Goal: Task Accomplishment & Management: Manage account settings

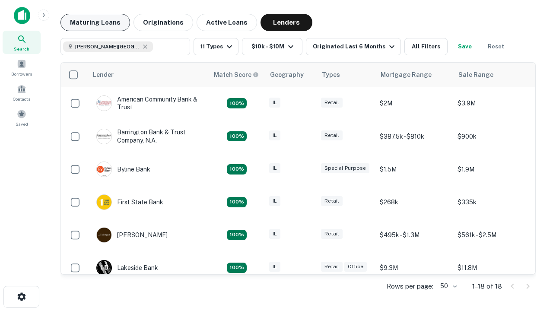
click at [95, 22] on button "Maturing Loans" at bounding box center [95, 22] width 70 height 17
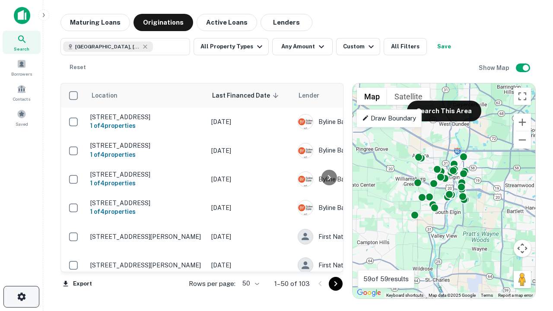
click at [21, 297] on icon "button" at bounding box center [21, 296] width 10 height 10
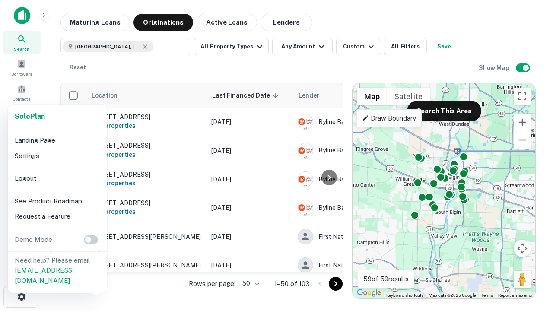
click at [57, 178] on li "Logout" at bounding box center [57, 179] width 92 height 16
